Goal: Task Accomplishment & Management: Use online tool/utility

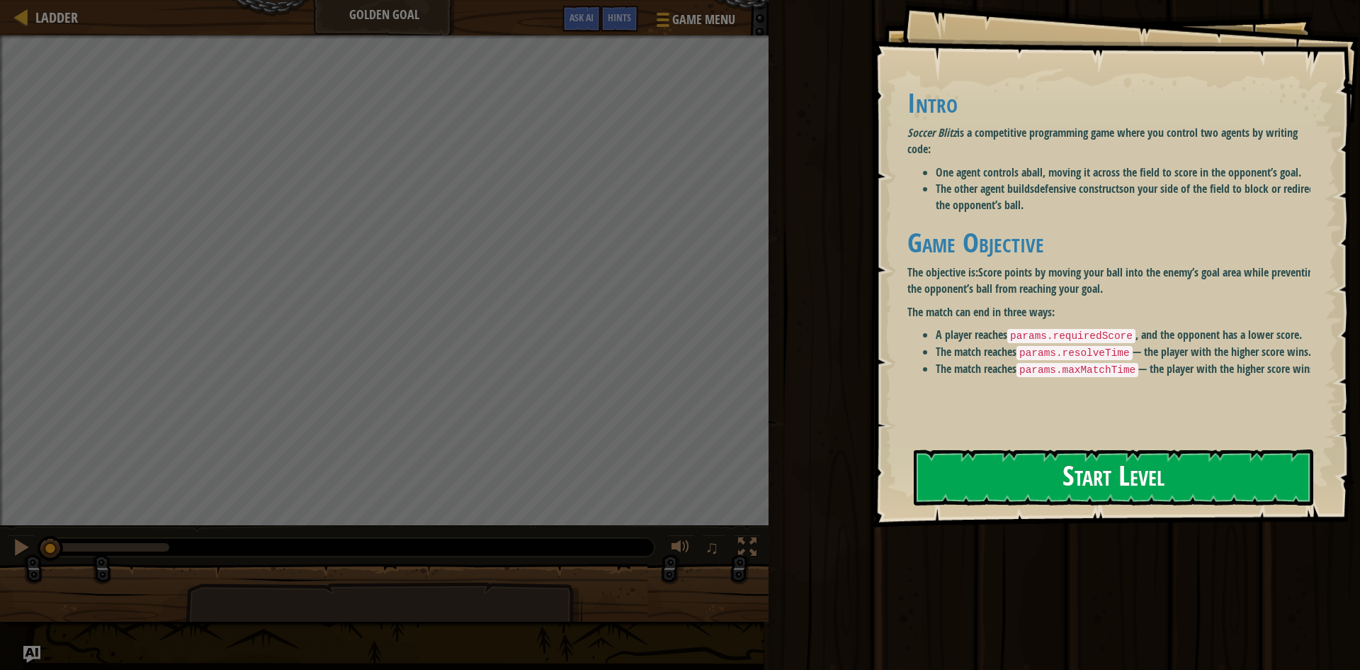
click at [1135, 480] on button "Start Level" at bounding box center [1114, 477] width 400 height 56
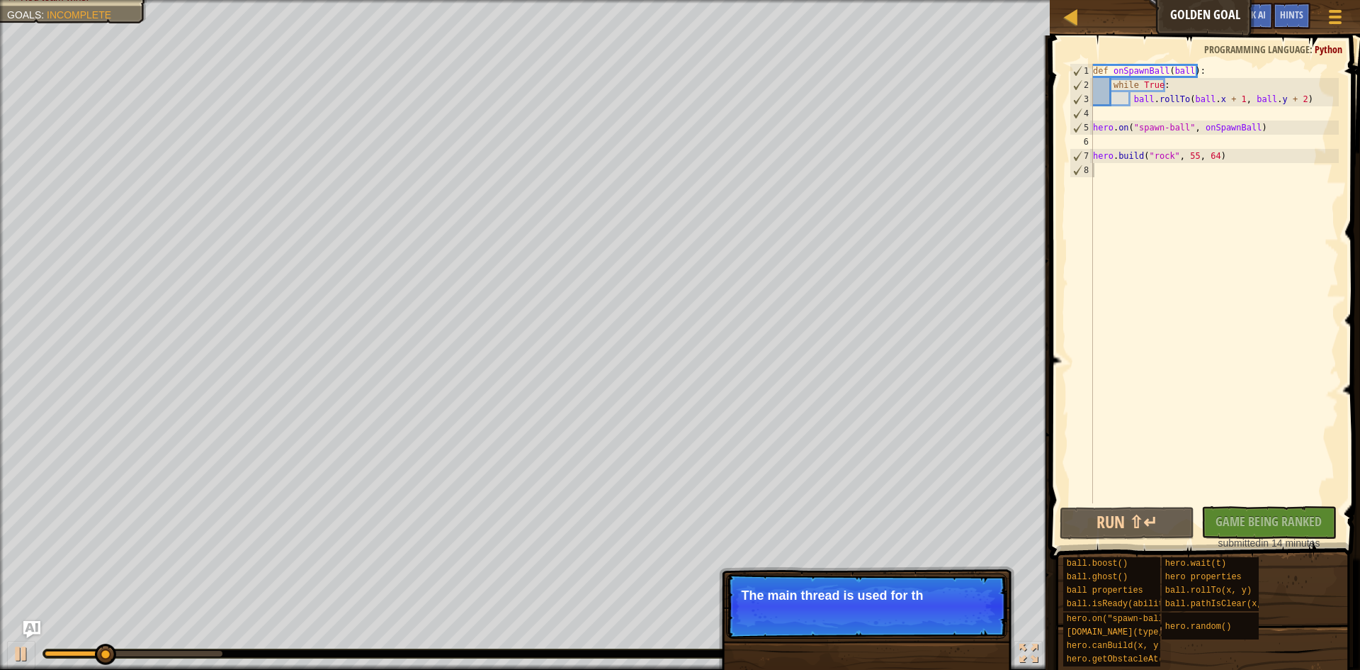
click at [940, 594] on p "The main thread is used for th" at bounding box center [867, 595] width 252 height 14
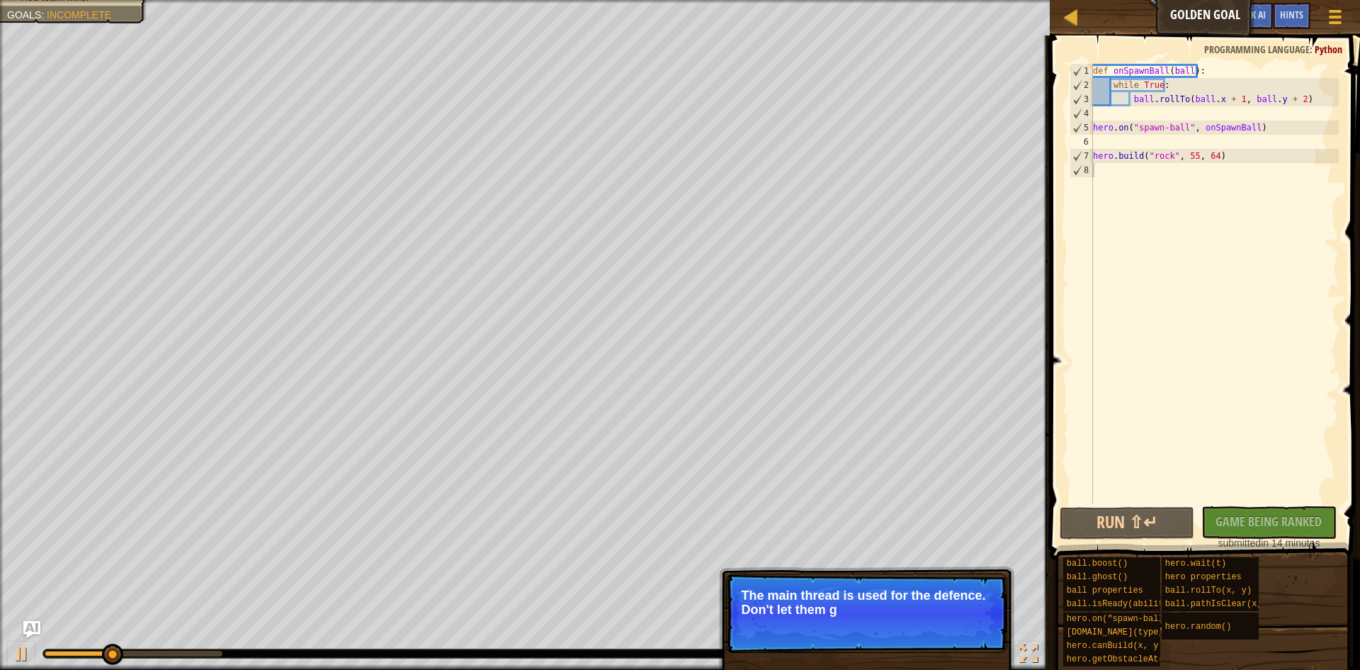
click at [932, 646] on p "Skip (esc) Continue The main thread is used for the defence. Don't let them g" at bounding box center [866, 612] width 281 height 79
drag, startPoint x: 932, startPoint y: 646, endPoint x: 925, endPoint y: 584, distance: 62.0
click at [932, 631] on p "Skip (esc) Continue The main thread is used for the defence. Don't let them get…" at bounding box center [866, 612] width 281 height 79
drag, startPoint x: 925, startPoint y: 582, endPoint x: 916, endPoint y: 587, distance: 9.8
click at [916, 587] on p "Skip (esc) Continue The main thread is used for the defence. Don't let them get…" at bounding box center [866, 612] width 281 height 79
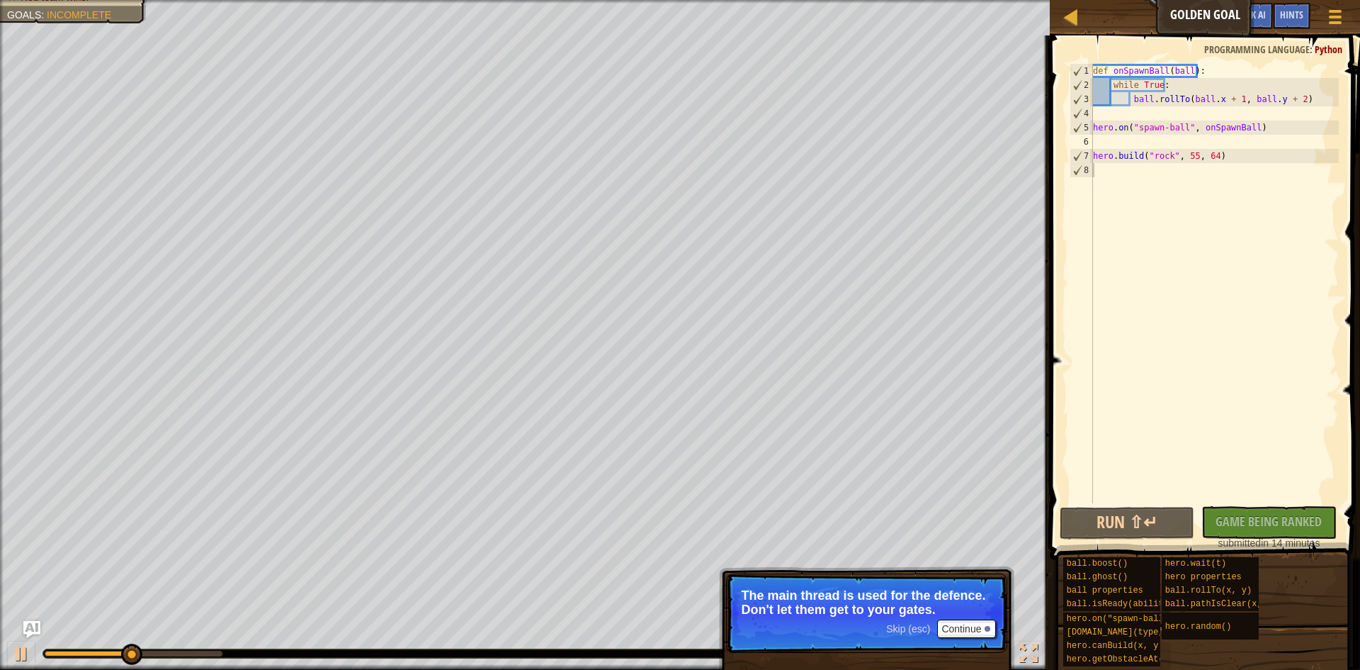
click at [919, 625] on span "Skip (esc)" at bounding box center [908, 628] width 44 height 11
click at [944, 623] on p "Skip (esc) Continue Read the hints/ documentation to learn more about" at bounding box center [866, 612] width 281 height 79
click at [945, 589] on p "Read the hints/ documentation to learn more about the game." at bounding box center [867, 602] width 252 height 28
drag, startPoint x: 950, startPoint y: 584, endPoint x: 1000, endPoint y: 572, distance: 51.0
click at [963, 578] on p "Skip (esc) Continue Read the hints/ documentation to learn more about the game." at bounding box center [866, 612] width 281 height 79
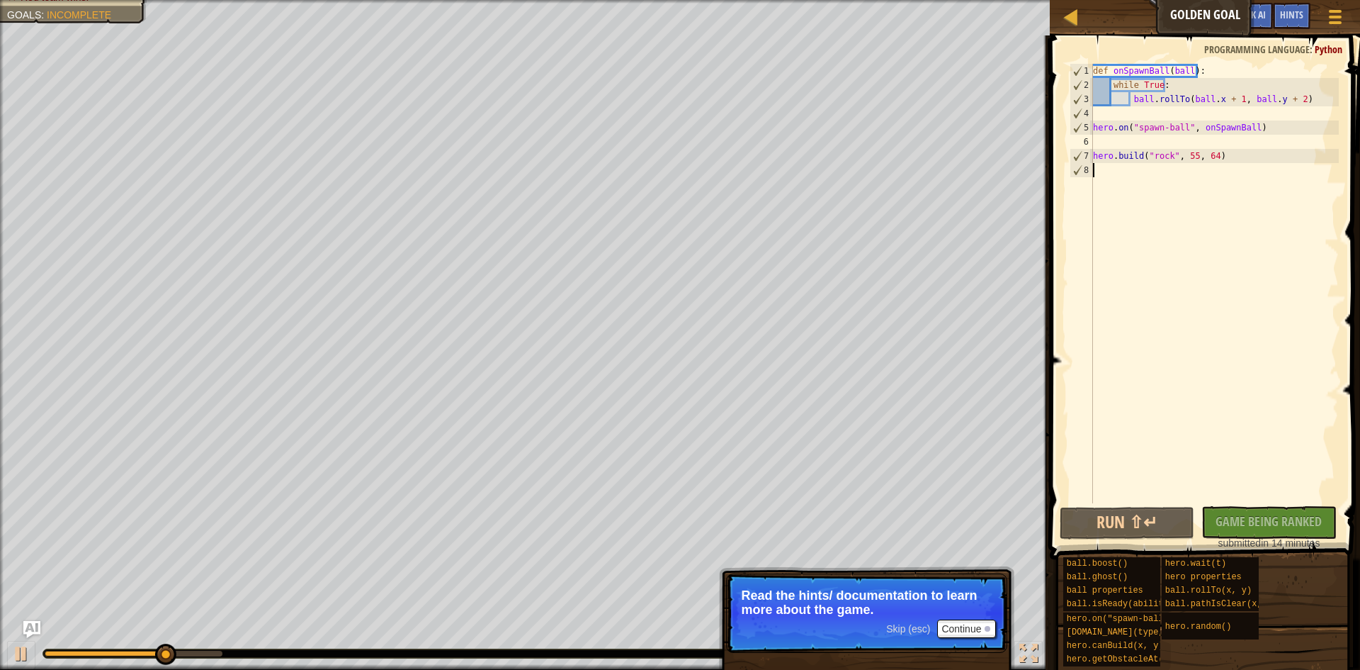
click at [891, 633] on span "Skip (esc)" at bounding box center [908, 628] width 44 height 11
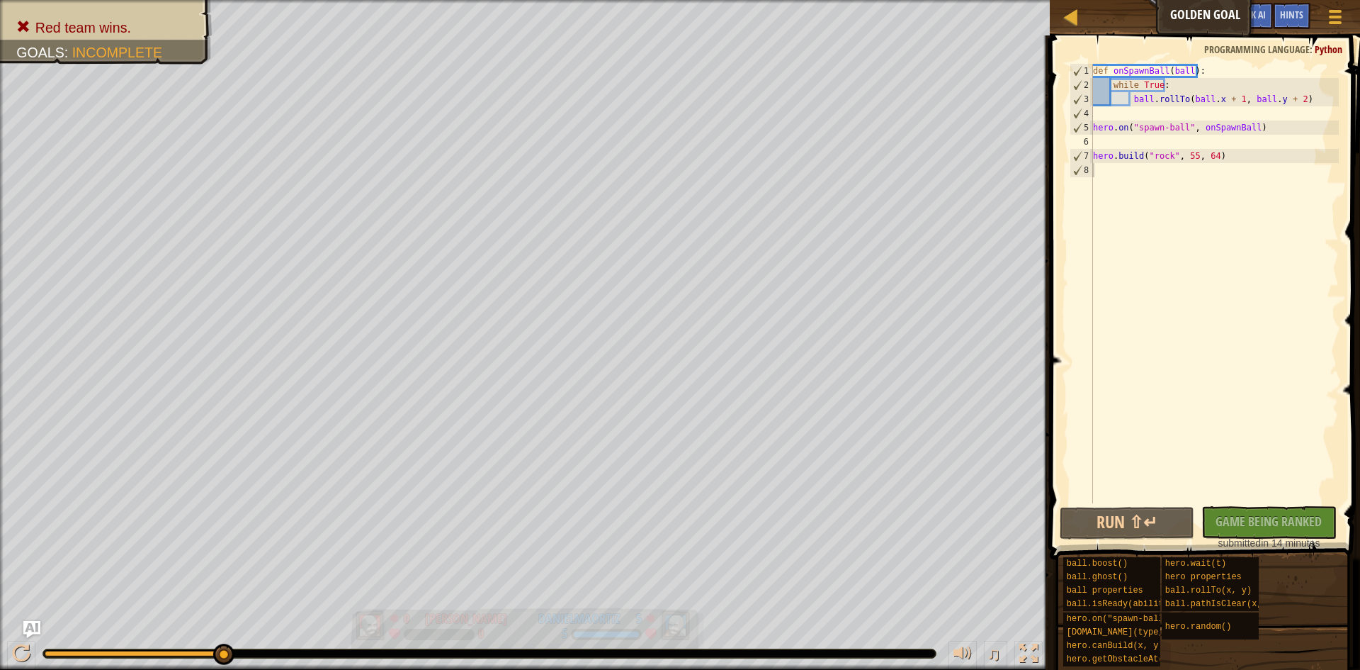
click at [665, 619] on img at bounding box center [675, 625] width 31 height 30
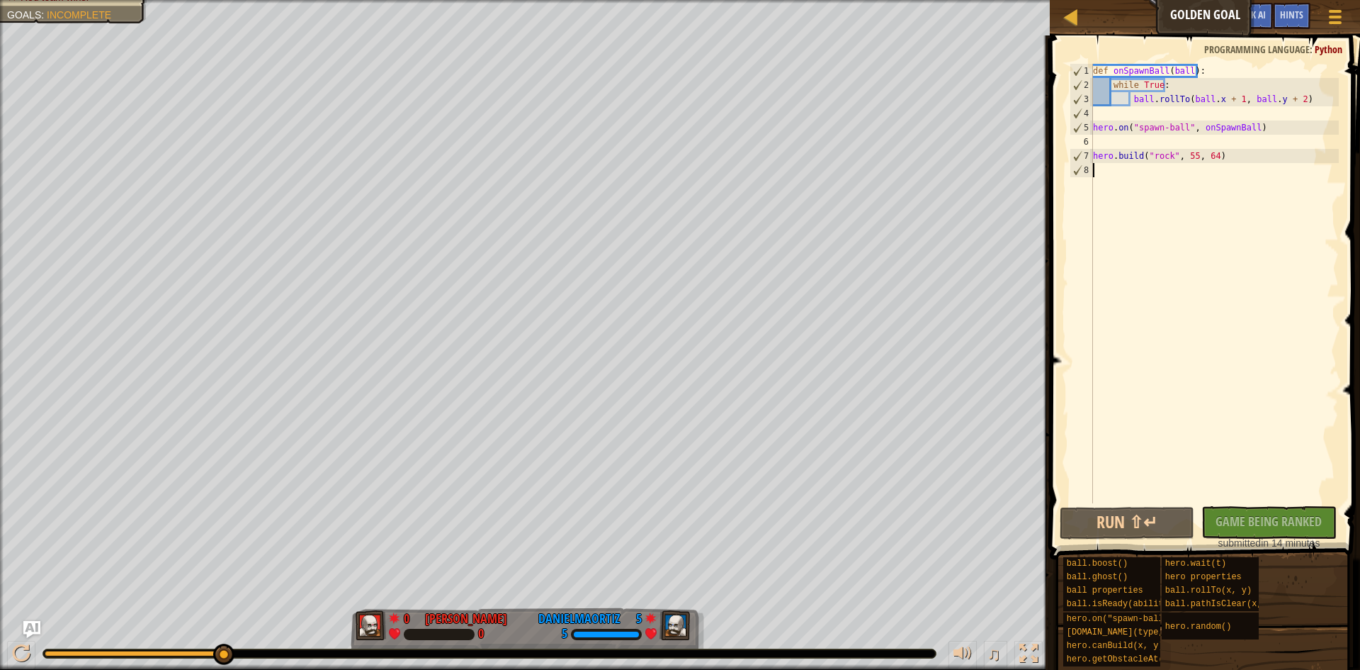
click at [1062, 5] on div "Ladder Golden Goal Game Menu Done Hints Ask AI" at bounding box center [1205, 17] width 310 height 35
click at [1066, 11] on div at bounding box center [1072, 17] width 18 height 18
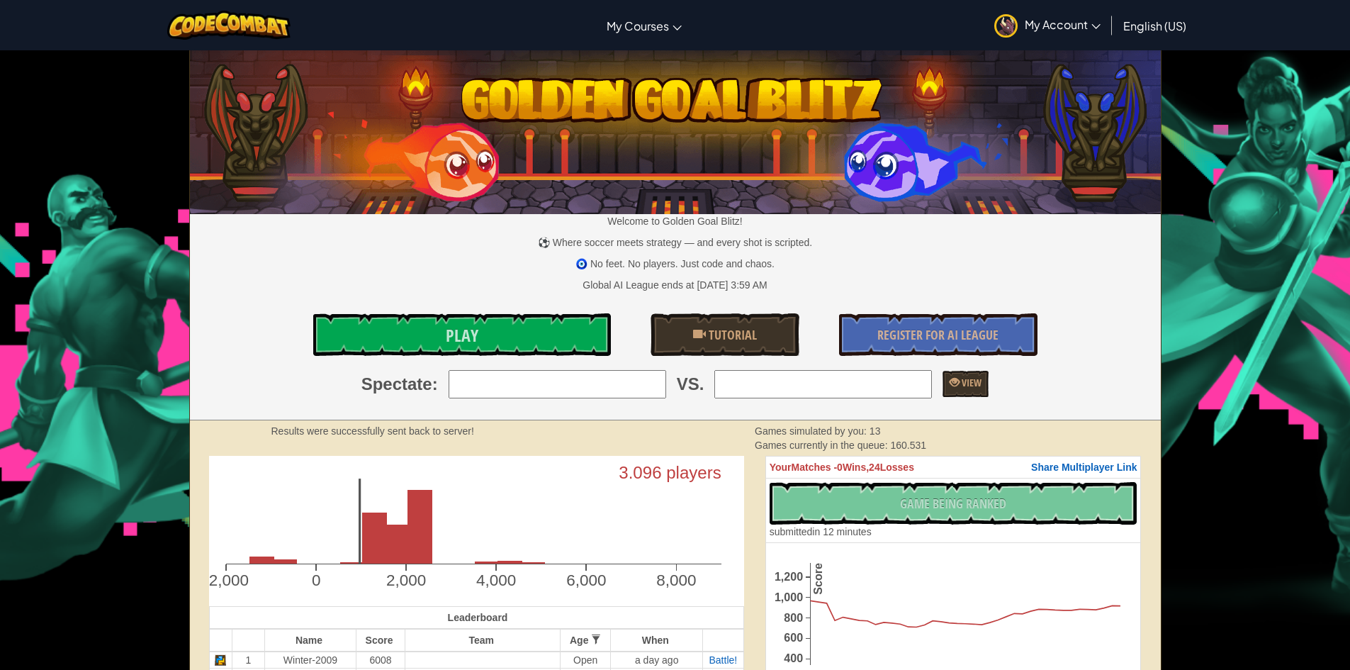
click at [183, 7] on div at bounding box center [229, 25] width 145 height 50
click at [196, 35] on img at bounding box center [229, 25] width 124 height 29
